Goal: Task Accomplishment & Management: Manage account settings

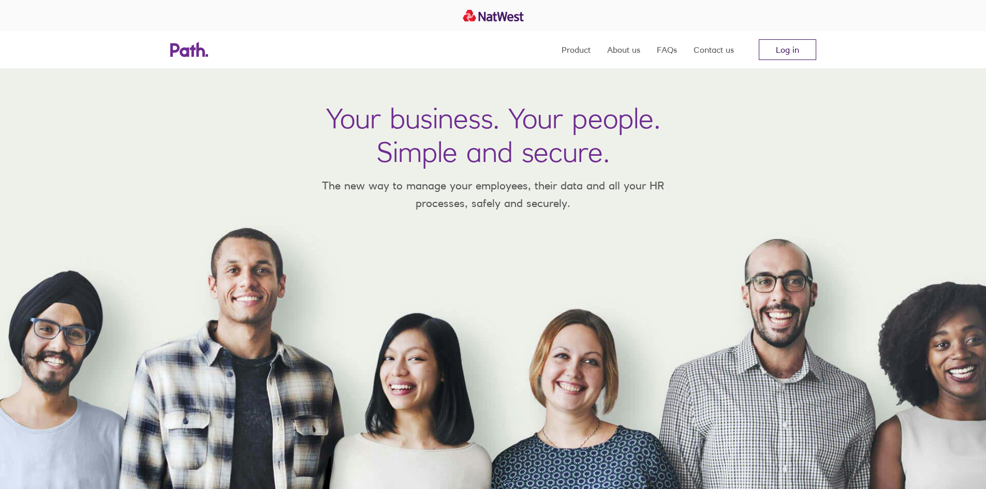
click at [784, 51] on link "Log in" at bounding box center [787, 49] width 57 height 21
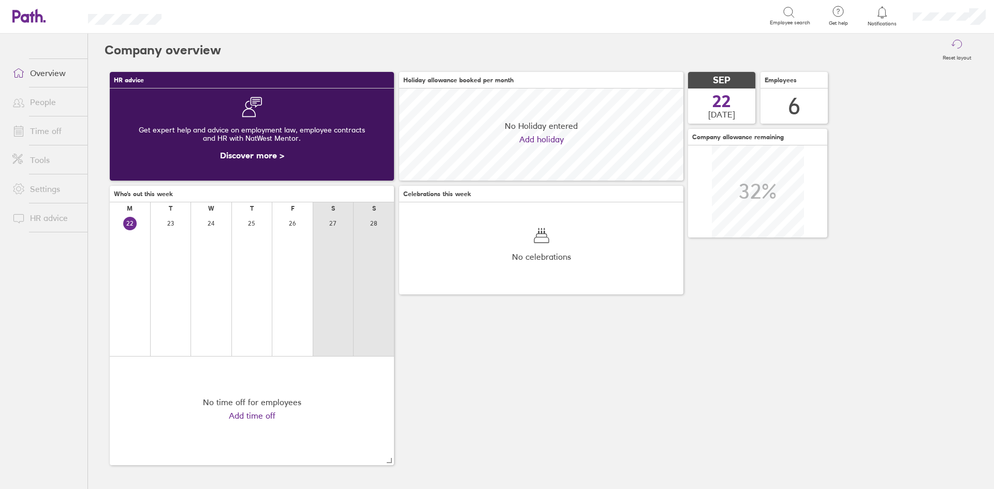
scroll to position [92, 284]
click at [28, 114] on li "People" at bounding box center [43, 101] width 87 height 29
click at [37, 105] on link "People" at bounding box center [45, 102] width 83 height 21
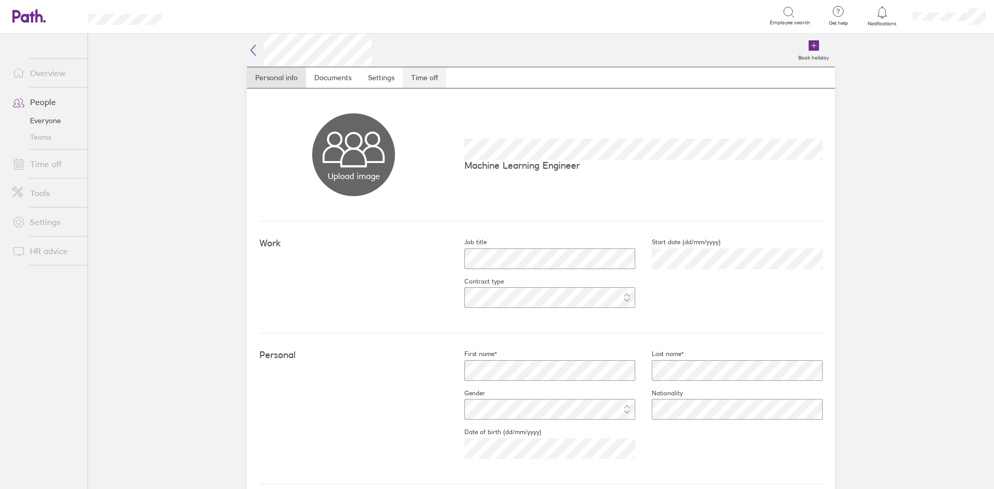
click at [421, 76] on link "Time off" at bounding box center [424, 77] width 43 height 21
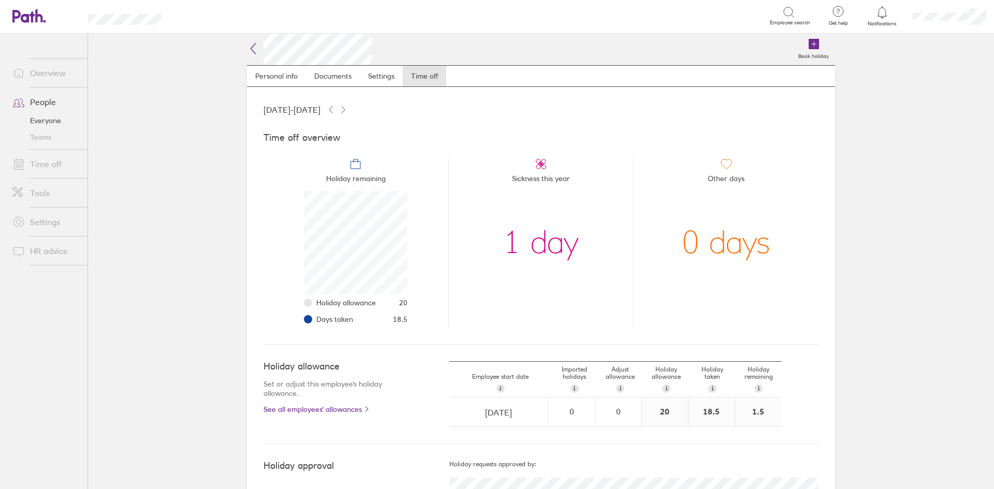
scroll to position [1, 0]
click at [42, 74] on link "Overview" at bounding box center [45, 73] width 83 height 21
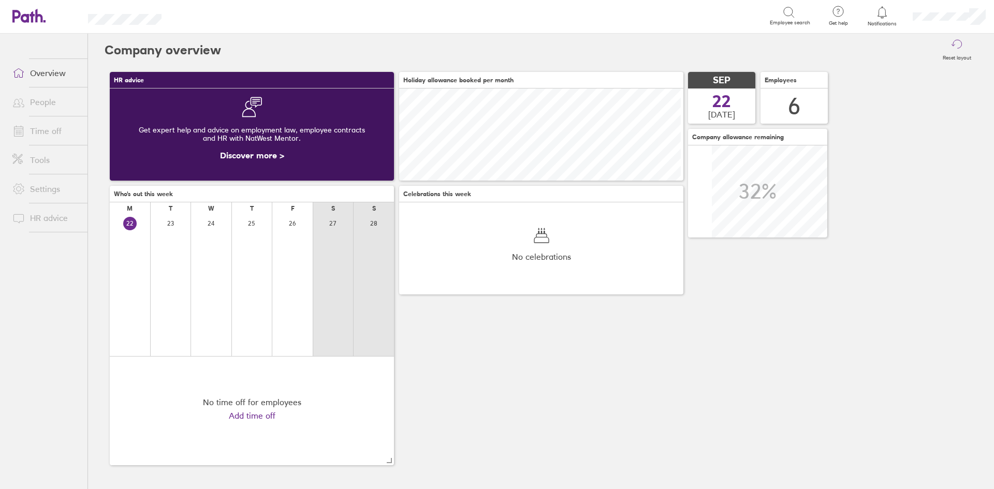
scroll to position [92, 284]
click at [34, 130] on link "Time off" at bounding box center [45, 131] width 83 height 21
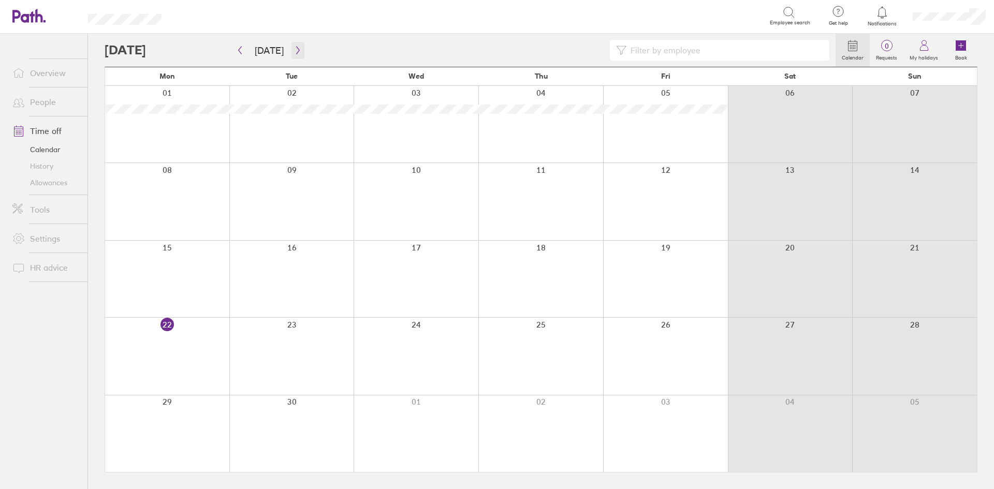
click at [299, 53] on button "button" at bounding box center [297, 50] width 13 height 17
click at [284, 54] on button "[DATE]" at bounding box center [269, 50] width 46 height 17
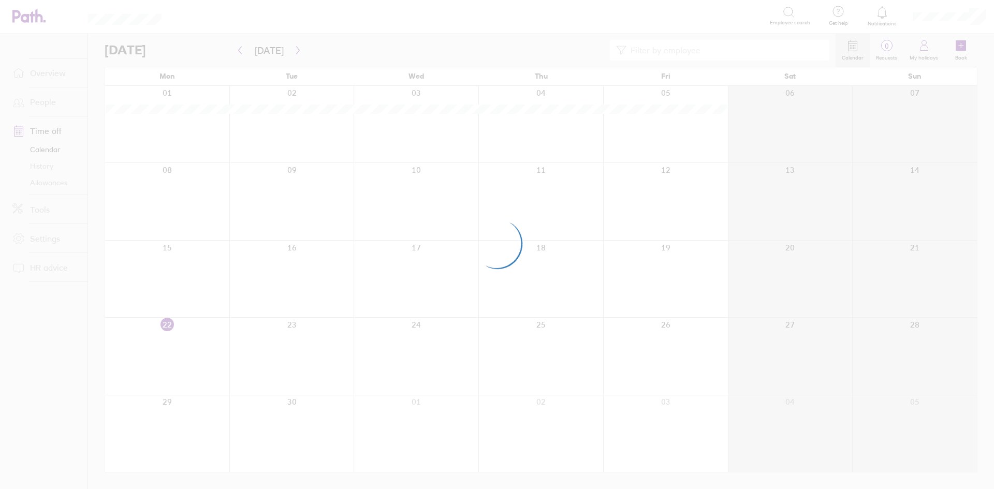
click at [288, 53] on div at bounding box center [497, 244] width 994 height 489
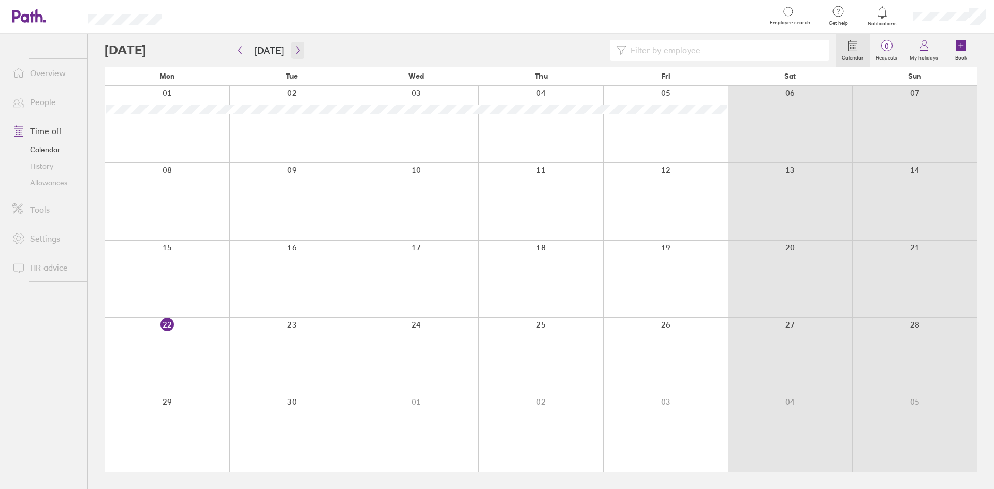
click at [291, 52] on button "button" at bounding box center [297, 50] width 13 height 17
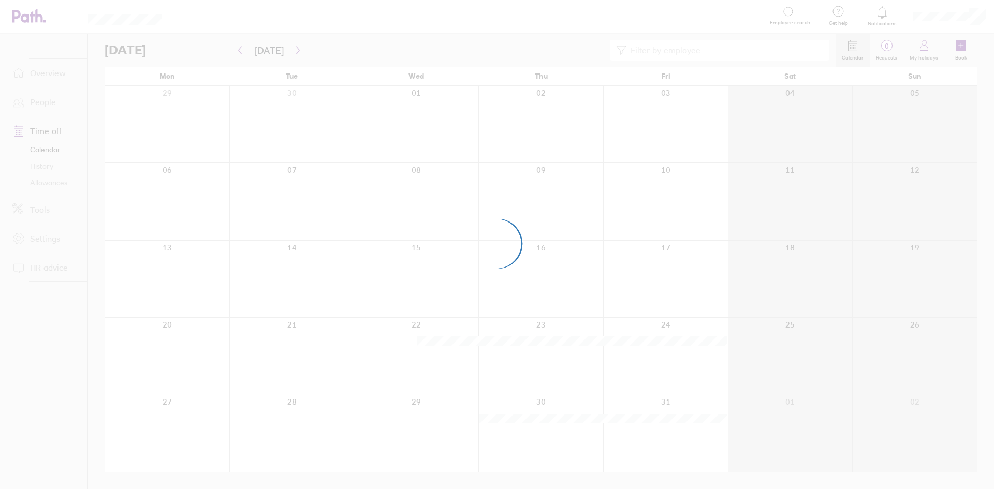
click at [290, 50] on div at bounding box center [497, 244] width 994 height 489
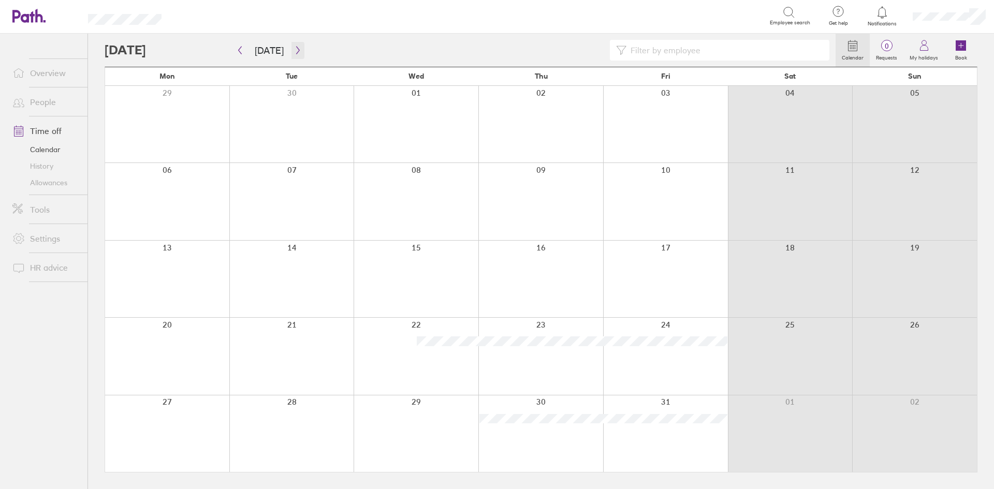
click at [291, 50] on button "button" at bounding box center [297, 50] width 13 height 17
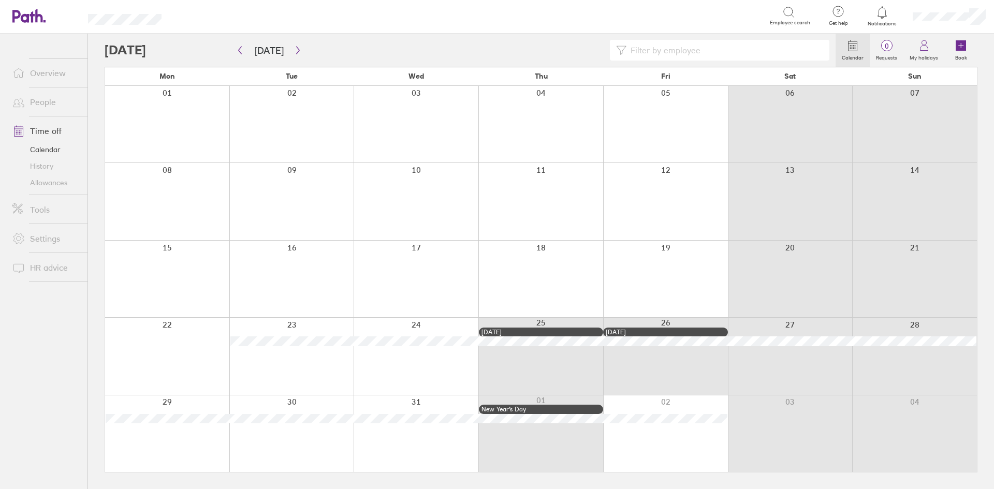
click at [655, 194] on div at bounding box center [665, 201] width 125 height 77
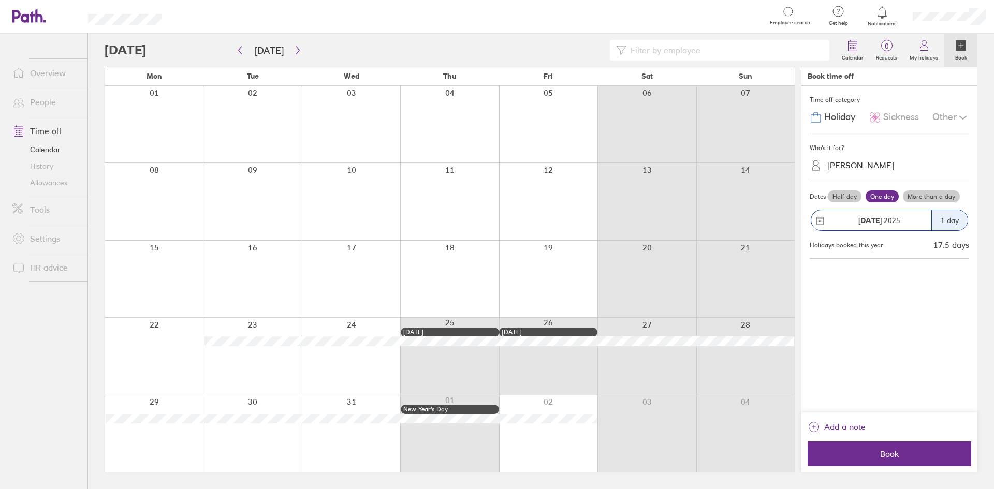
click at [928, 198] on label "More than a day" at bounding box center [931, 196] width 57 height 12
click at [0, 0] on input "More than a day" at bounding box center [0, 0] width 0 height 0
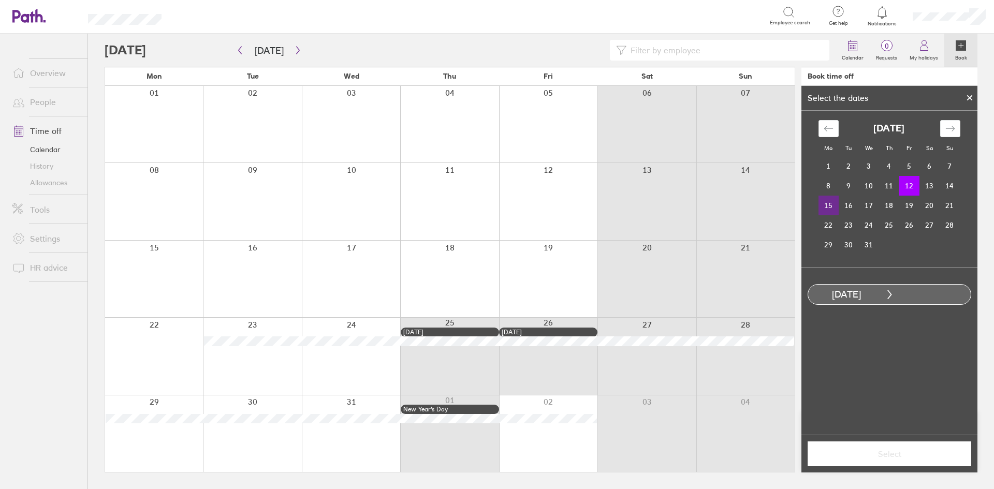
click at [827, 204] on td "15" at bounding box center [828, 206] width 20 height 20
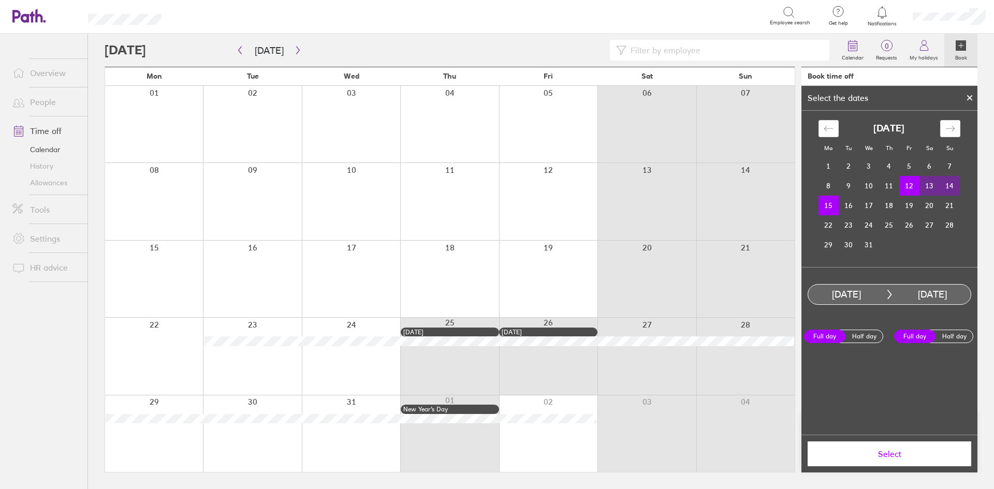
click at [892, 456] on span "Select" at bounding box center [889, 453] width 149 height 9
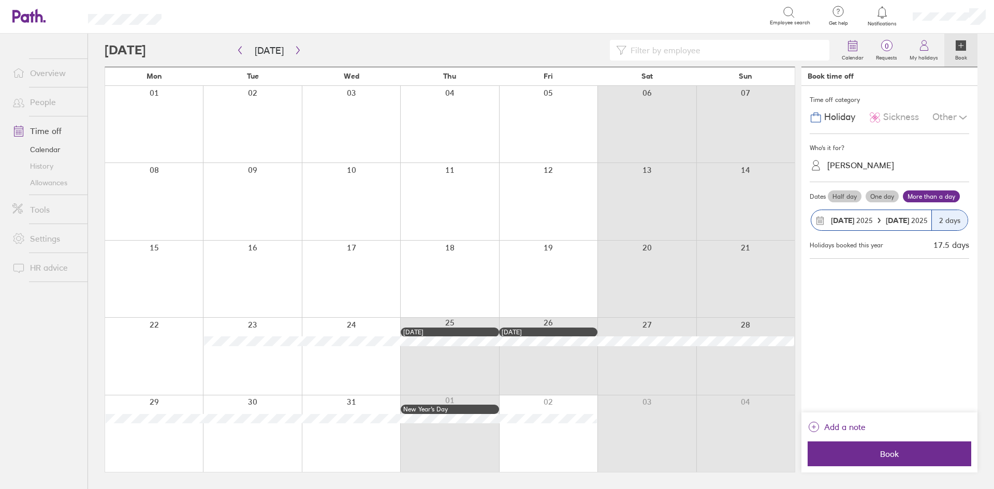
click at [831, 113] on span "Holiday" at bounding box center [839, 117] width 31 height 11
click at [909, 453] on span "Book" at bounding box center [889, 453] width 149 height 9
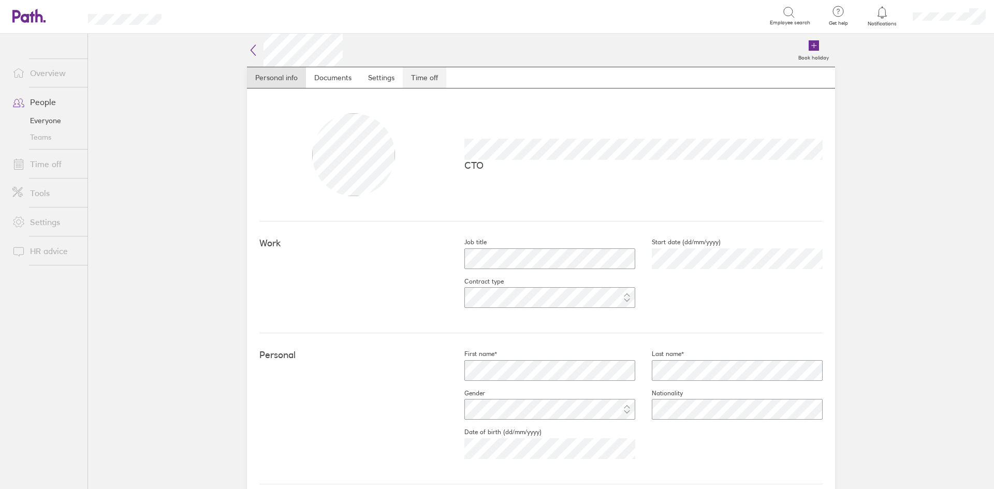
click at [424, 82] on link "Time off" at bounding box center [424, 77] width 43 height 21
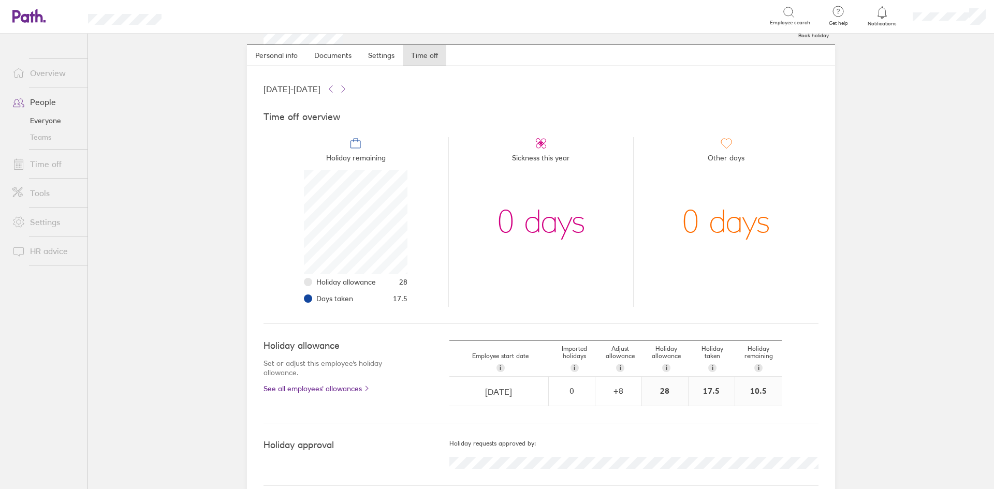
scroll to position [22, 0]
click at [45, 164] on link "Time off" at bounding box center [45, 164] width 83 height 21
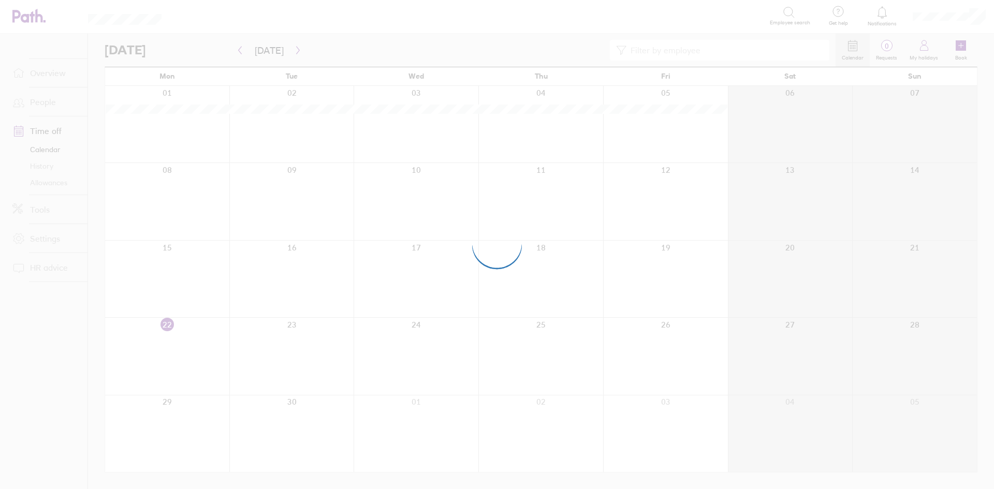
click at [292, 47] on div at bounding box center [497, 244] width 994 height 489
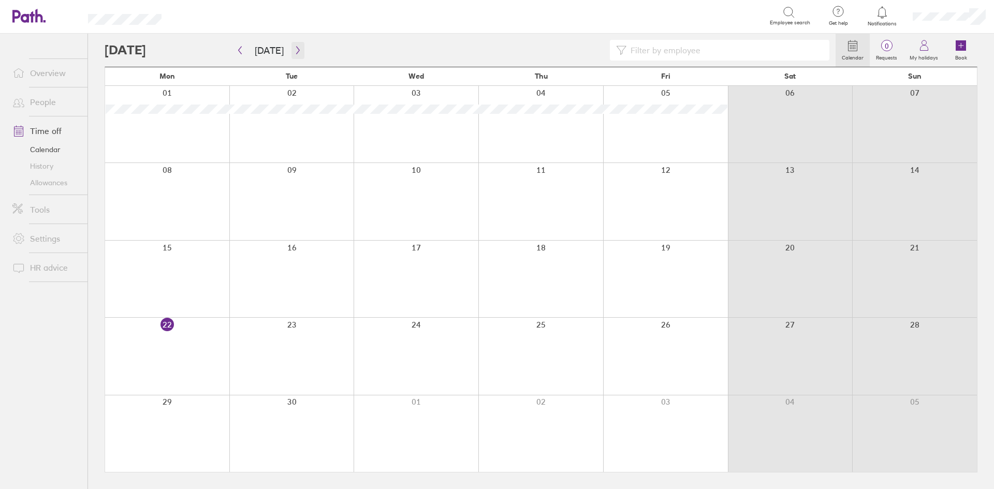
click at [296, 49] on icon "button" at bounding box center [297, 51] width 3 height 8
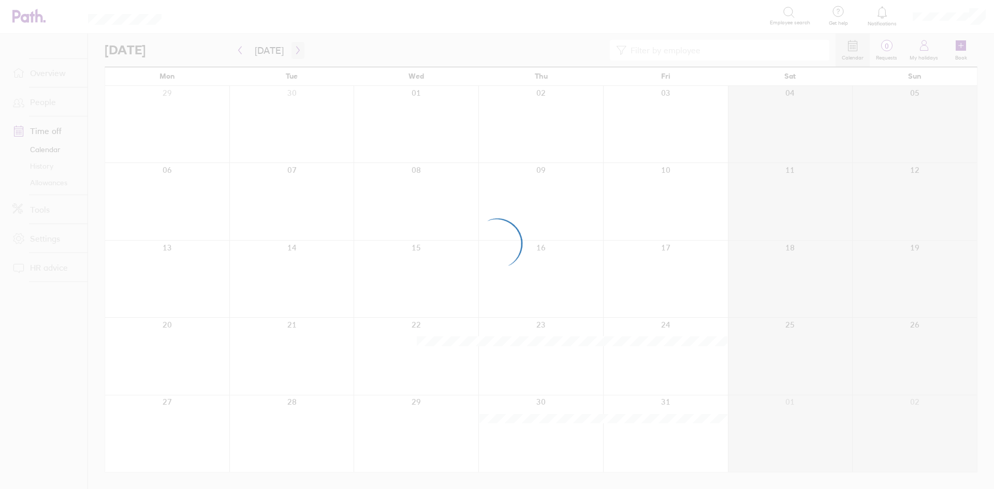
click at [296, 49] on div at bounding box center [497, 244] width 994 height 489
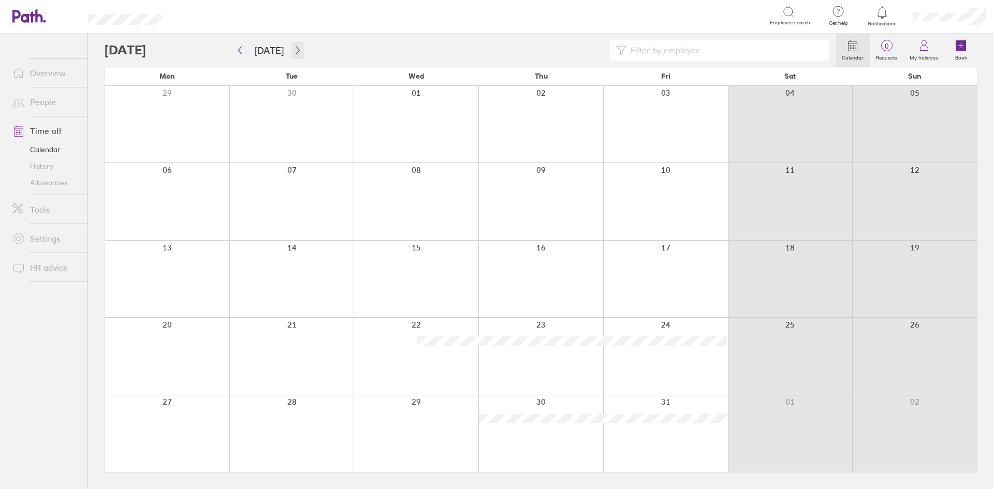
click at [296, 49] on icon "button" at bounding box center [297, 51] width 3 height 8
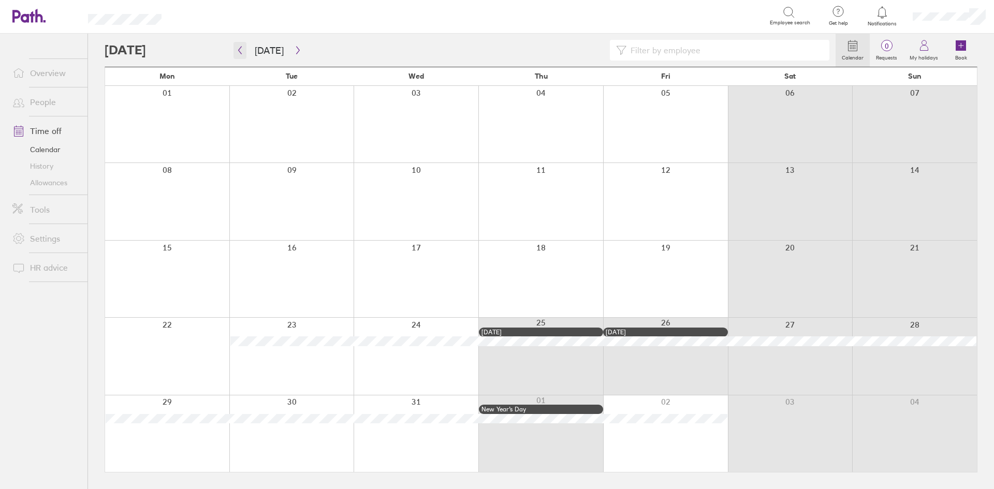
click at [239, 44] on button "button" at bounding box center [239, 50] width 13 height 17
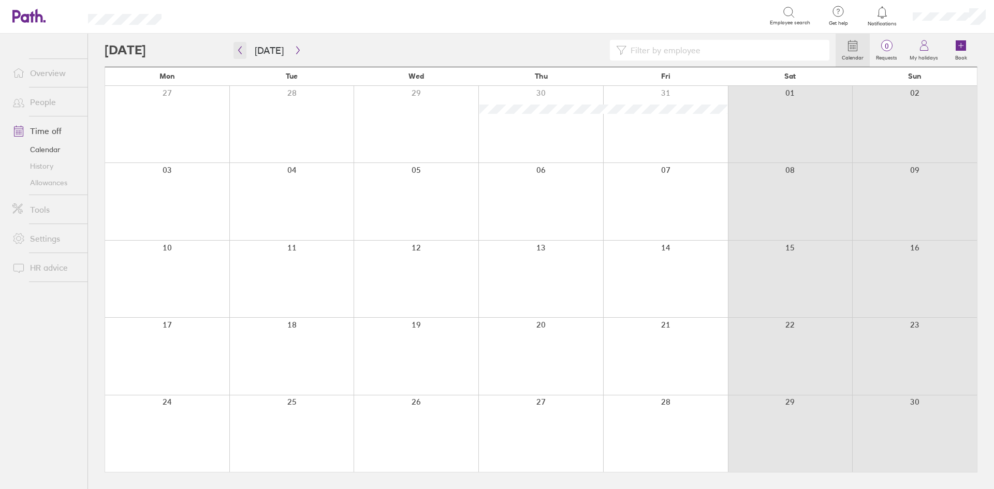
click at [239, 44] on button "button" at bounding box center [239, 50] width 13 height 17
